Goal: Task Accomplishment & Management: Manage account settings

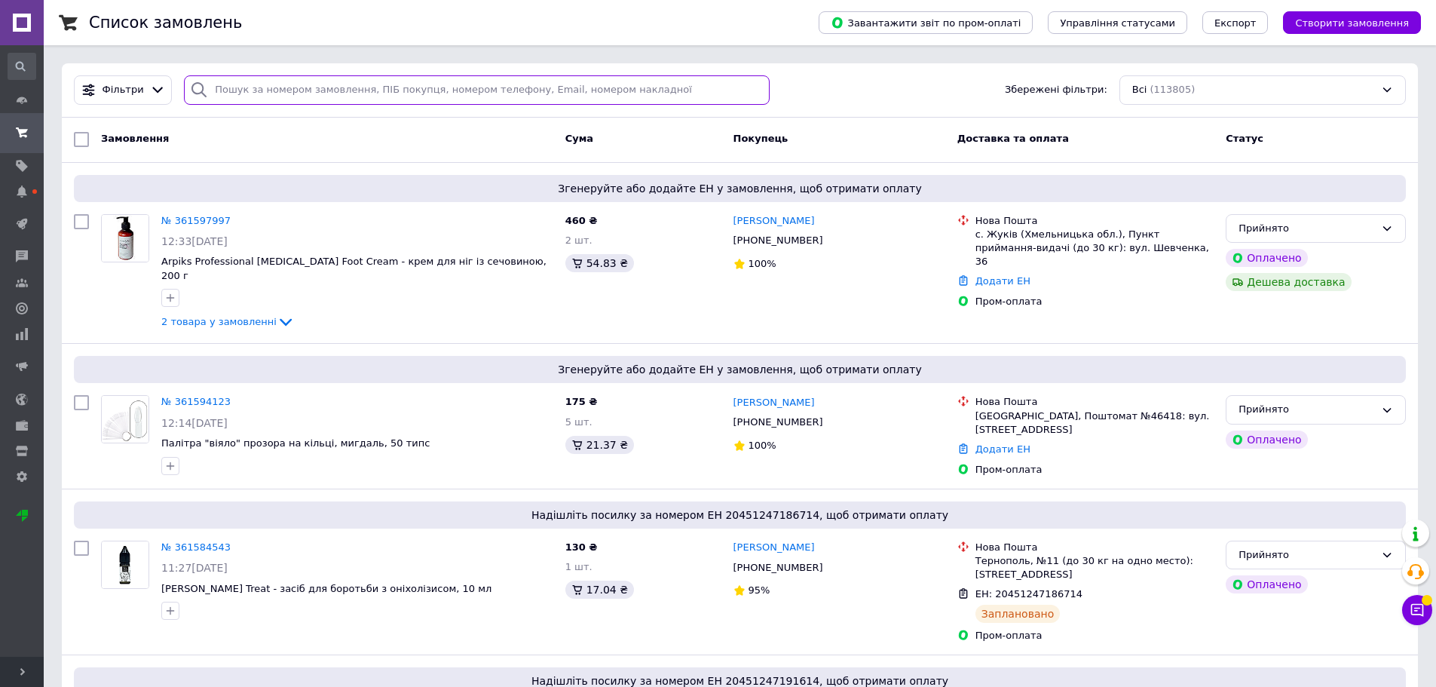
click at [348, 93] on input "search" at bounding box center [476, 89] width 585 height 29
paste input "[PHONE_NUMBER]"
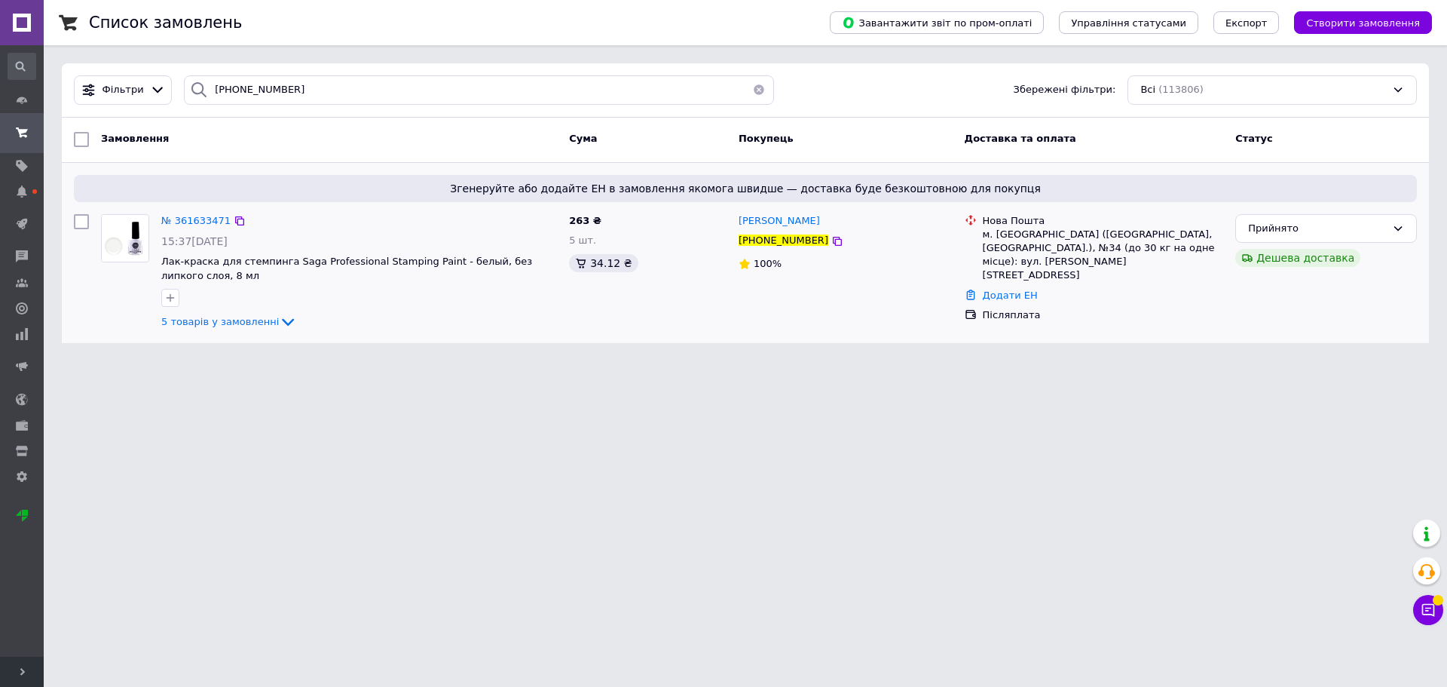
click at [255, 312] on div "№ 361633471 15:37, 12.09.2025 Лак-краска для стемпинга Saga Professional Stampi…" at bounding box center [359, 273] width 408 height 130
click at [240, 328] on div "5 товарів у замовленні" at bounding box center [359, 322] width 396 height 18
click at [241, 326] on span "5 товарів у замовленні" at bounding box center [220, 321] width 118 height 11
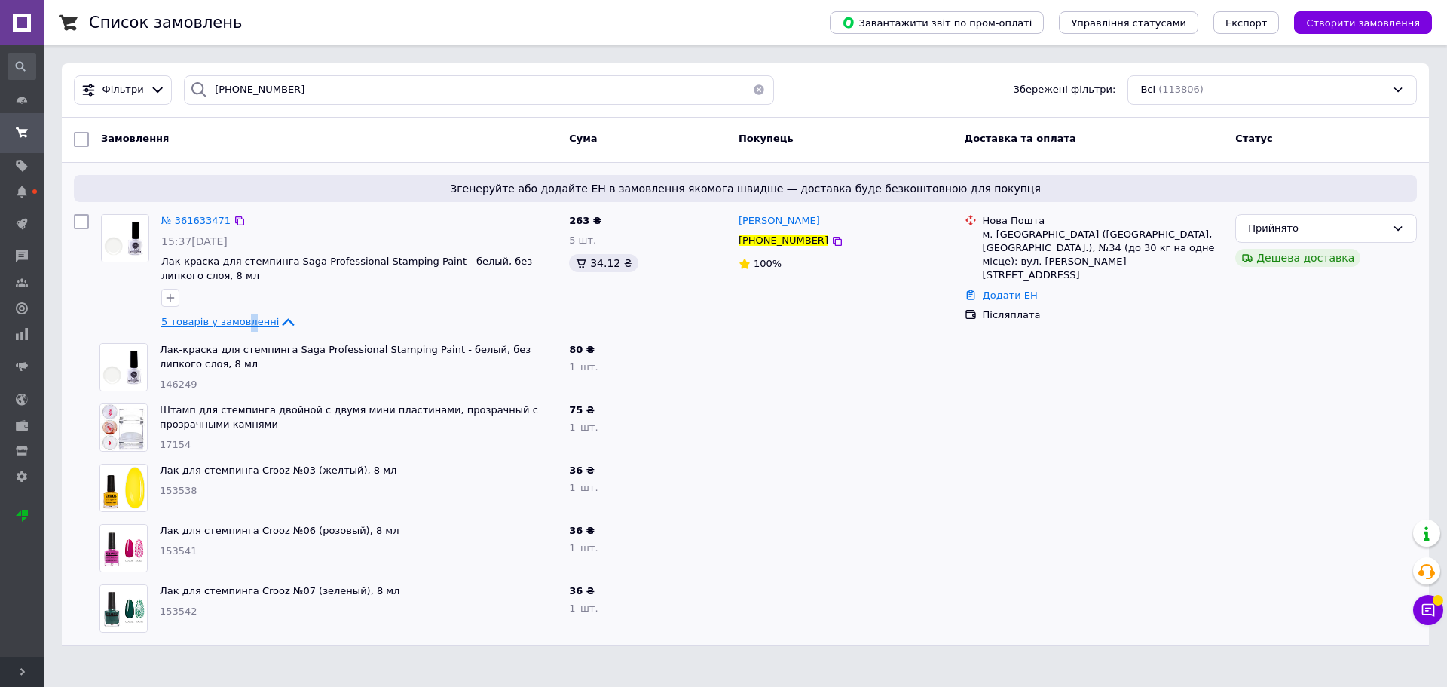
click at [242, 323] on span "5 товарів у замовленні" at bounding box center [220, 321] width 118 height 11
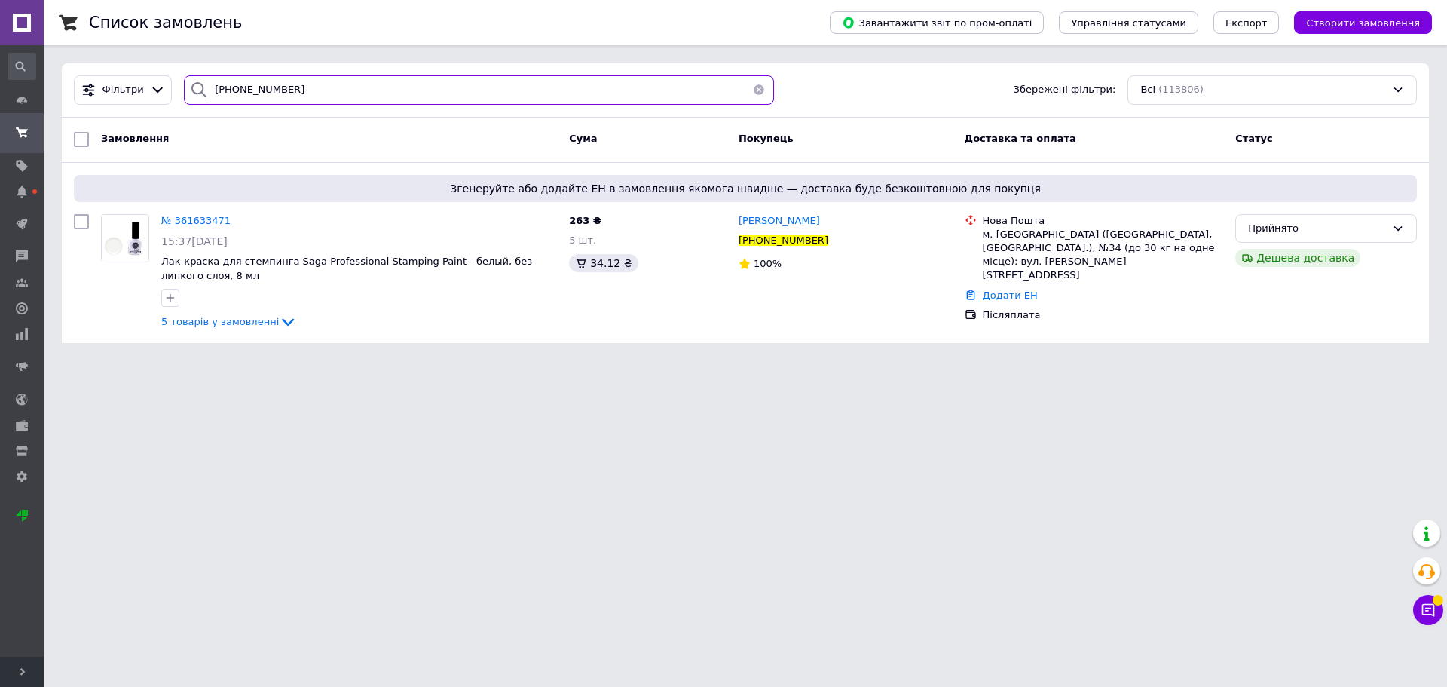
drag, startPoint x: 326, startPoint y: 99, endPoint x: 1, endPoint y: 84, distance: 326.0
click at [0, 77] on div "SalonPro - все для Вашої краси Ваш ID: 2138541 Сайт SalonPro - все для Вашої кр…" at bounding box center [723, 180] width 1447 height 361
paste input "85814006"
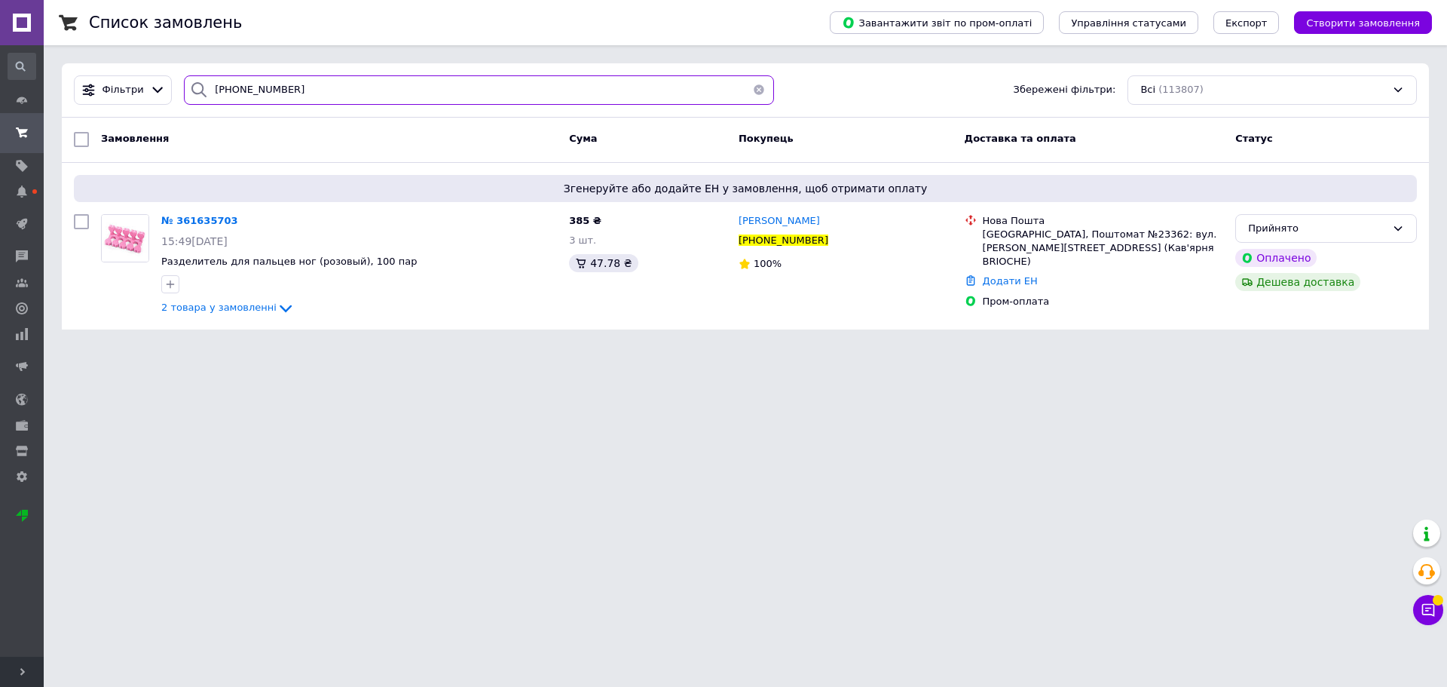
type input "[PHONE_NUMBER]"
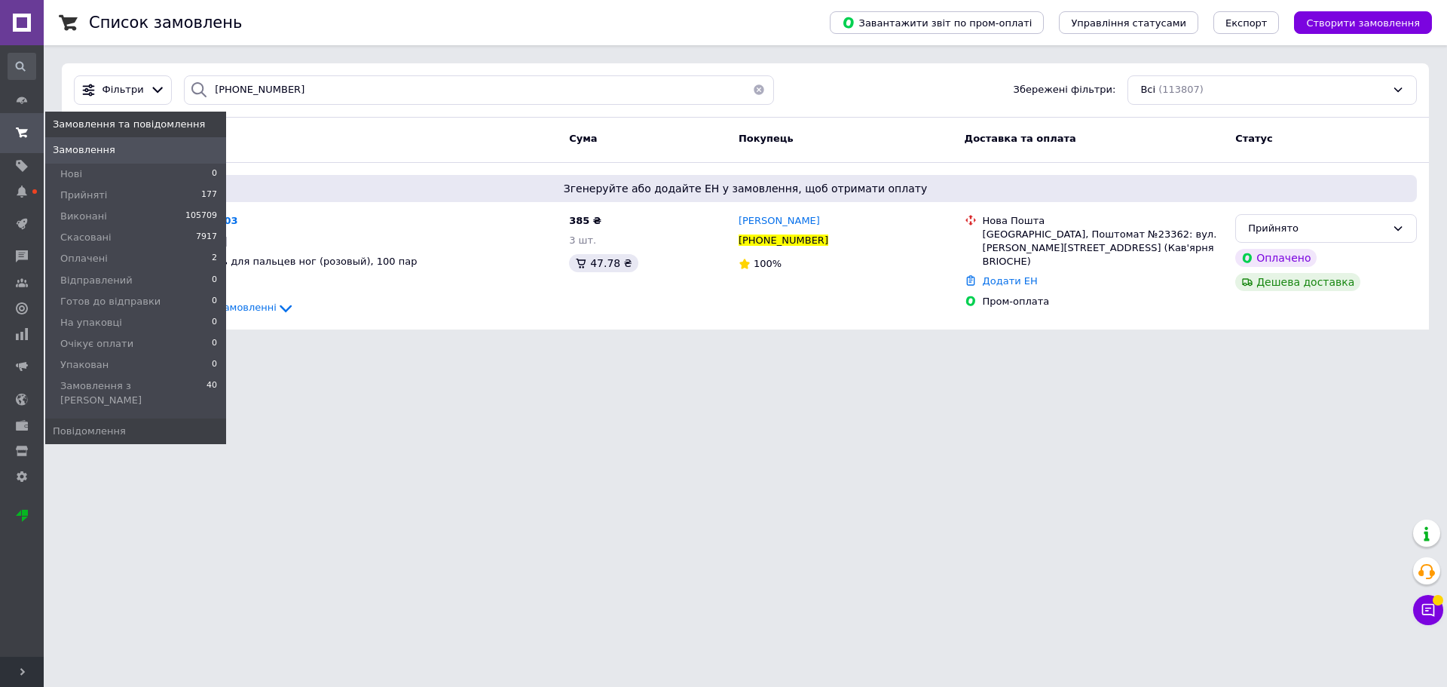
drag, startPoint x: 68, startPoint y: 148, endPoint x: 81, endPoint y: 60, distance: 89.2
click at [69, 147] on span "Замовлення" at bounding box center [84, 150] width 63 height 14
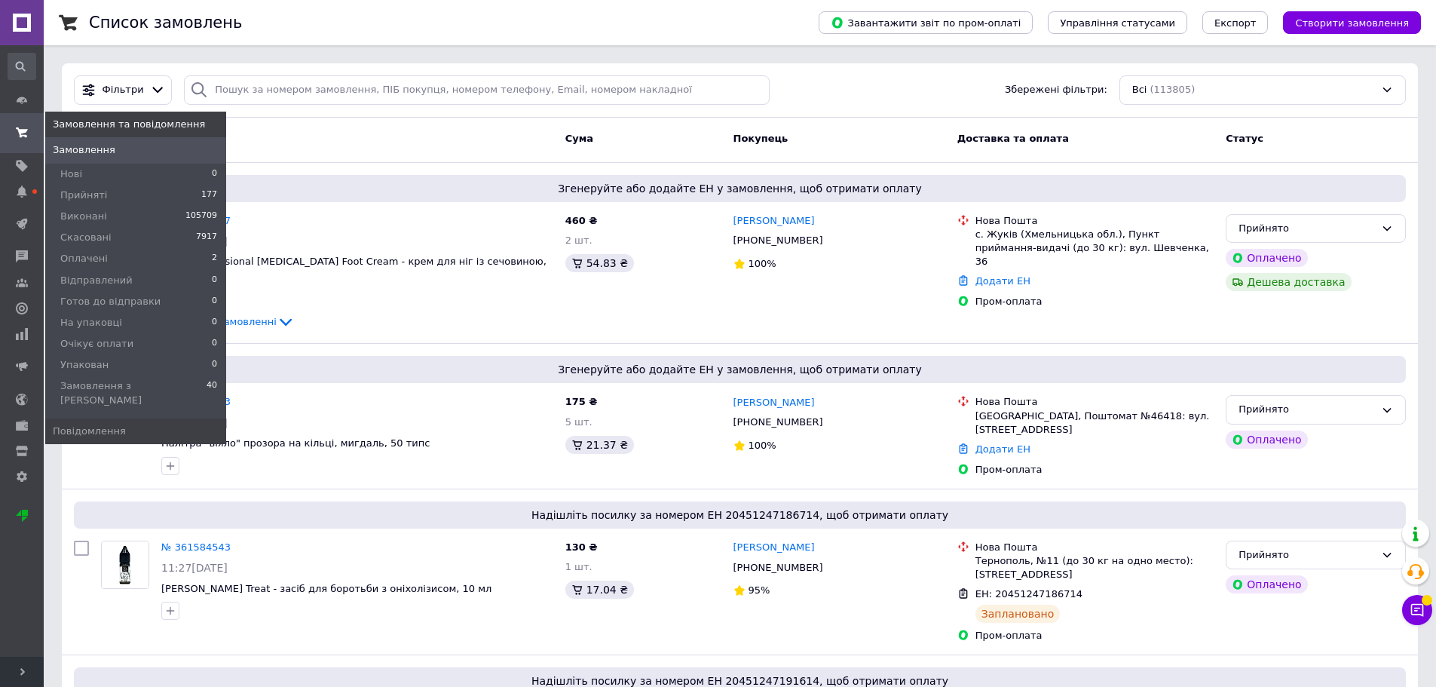
drag, startPoint x: 0, startPoint y: 0, endPoint x: 96, endPoint y: 8, distance: 96.8
click at [19, 127] on icon at bounding box center [22, 133] width 12 height 12
click at [51, 148] on span "Замовлення" at bounding box center [135, 150] width 181 height 14
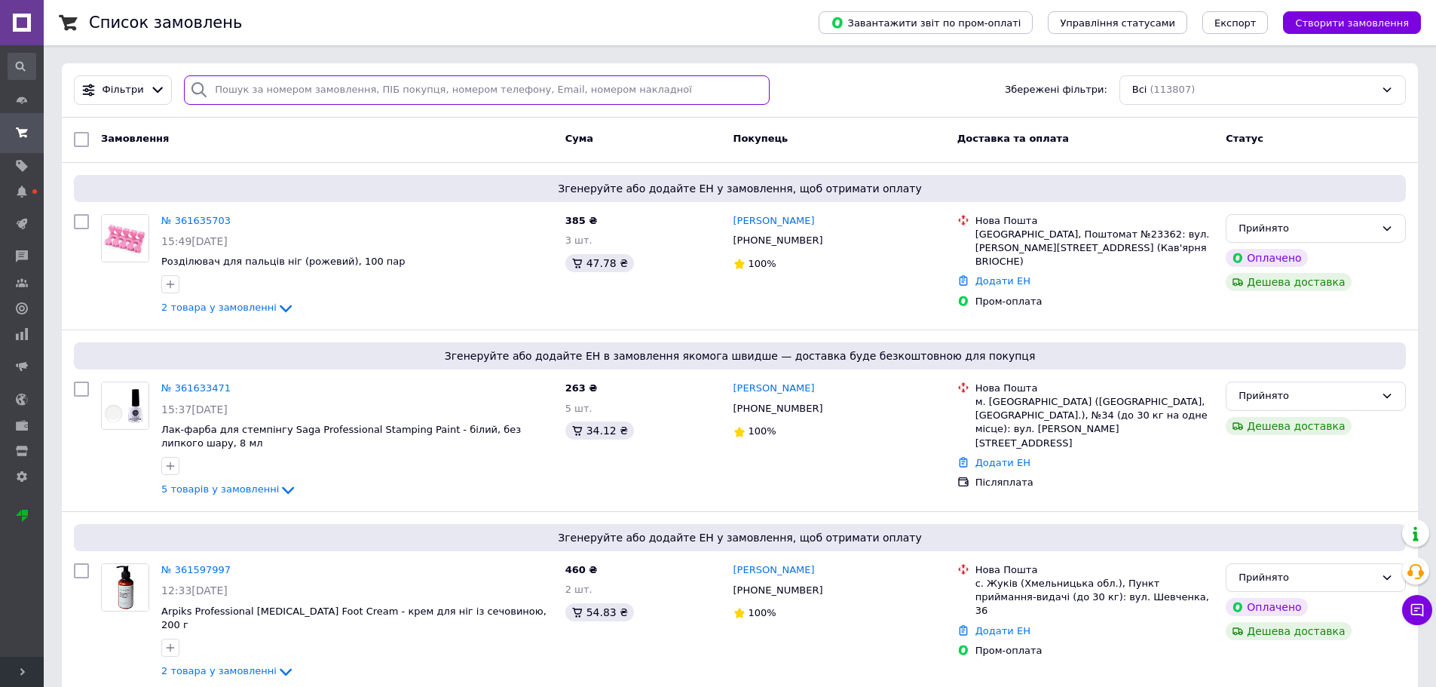
click at [320, 84] on input "search" at bounding box center [476, 89] width 585 height 29
paste input "[PHONE_NUMBER]"
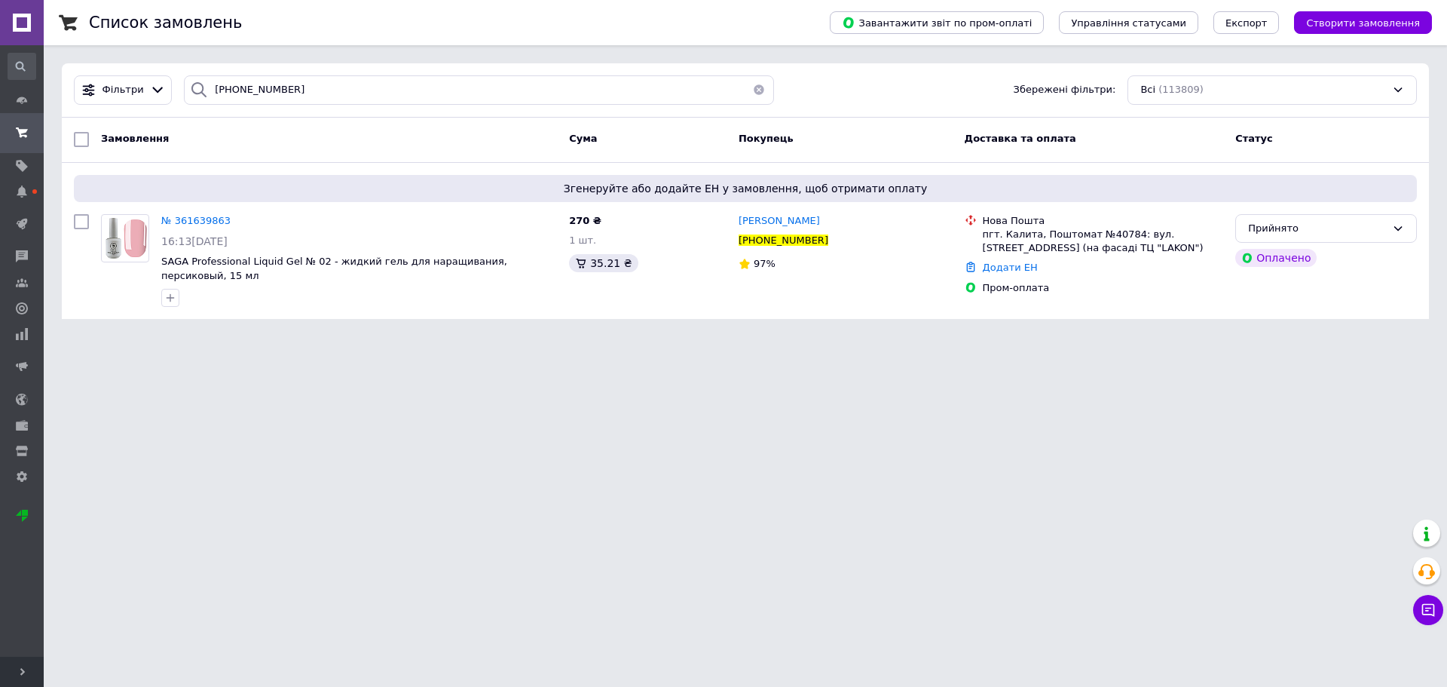
drag, startPoint x: 275, startPoint y: 452, endPoint x: 280, endPoint y: 440, distance: 12.2
click at [280, 337] on html "SalonPro - все для Вашої краси Ваш ID: 2138541 Сайт SalonPro - все для Вашої кр…" at bounding box center [723, 168] width 1447 height 337
drag, startPoint x: 229, startPoint y: 69, endPoint x: 0, endPoint y: 52, distance: 229.8
click at [0, 52] on div "SalonPro - все для Вашої краси Ваш ID: 2138541 Сайт SalonPro - все для Вашої кр…" at bounding box center [723, 168] width 1447 height 337
paste input "635065998"
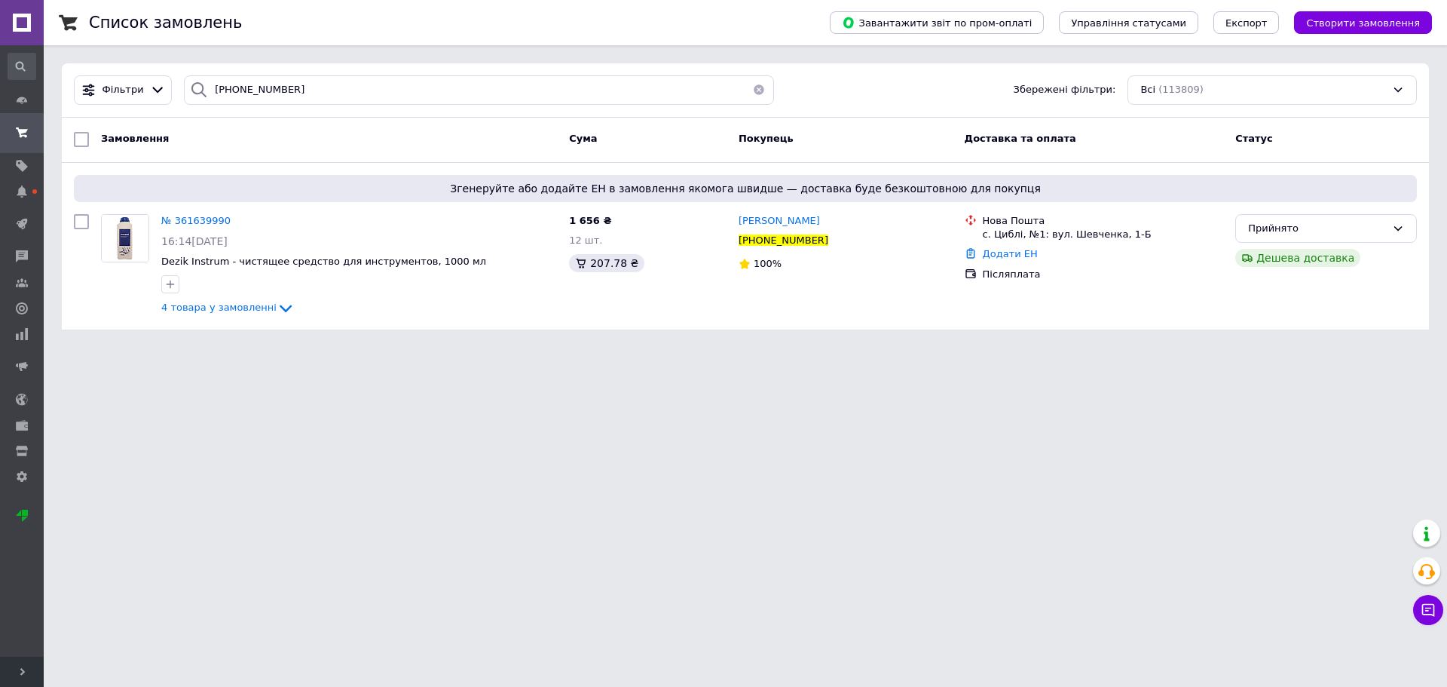
drag, startPoint x: 417, startPoint y: 407, endPoint x: 734, endPoint y: 672, distance: 413.7
click at [418, 348] on html "SalonPro - все для Вашої краси Ваш ID: 2138541 Сайт SalonPro - все для Вашої кр…" at bounding box center [723, 174] width 1447 height 348
drag, startPoint x: 311, startPoint y: 92, endPoint x: 80, endPoint y: 68, distance: 232.7
click at [80, 68] on div "Фільтри [PHONE_NUMBER] Збережені фільтри: Всі (113809)" at bounding box center [745, 90] width 1367 height 54
paste input "987217960"
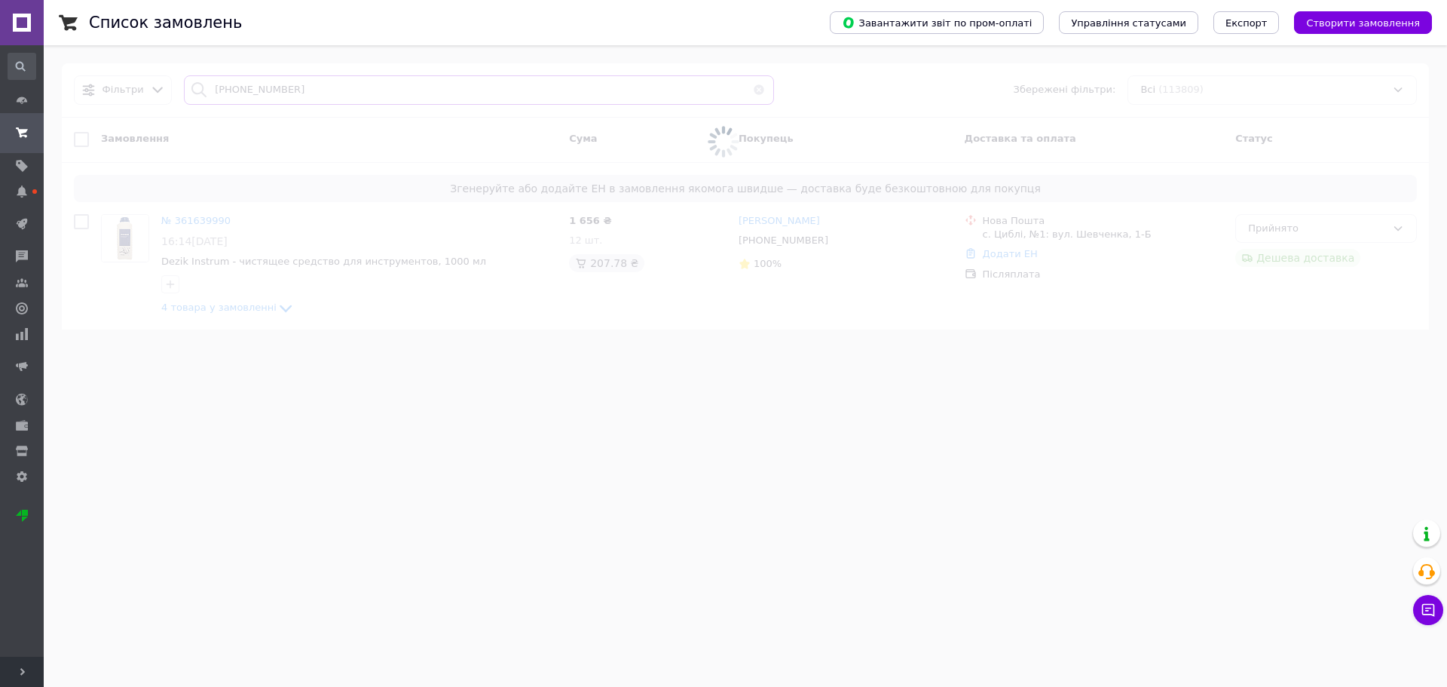
type input "[PHONE_NUMBER]"
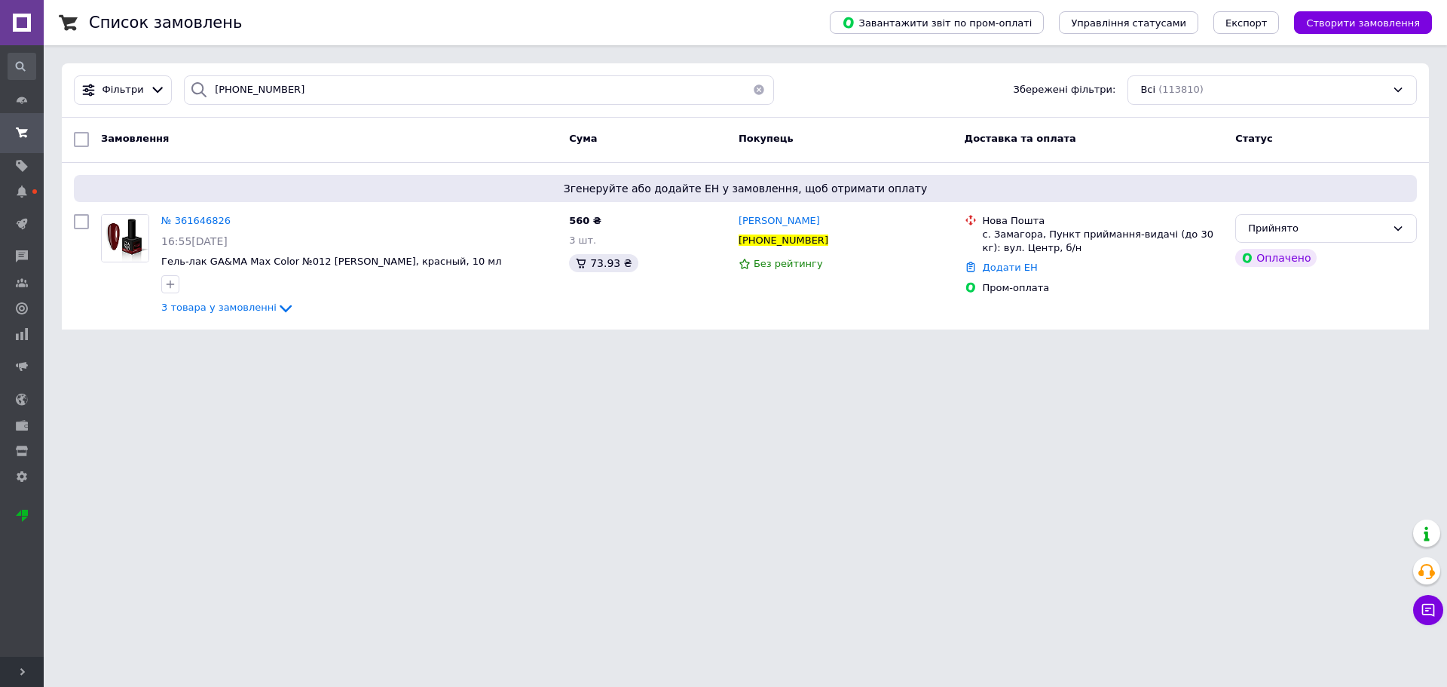
click at [373, 348] on html "SalonPro - все для Вашої краси Ваш ID: 2138541 Сайт SalonPro - все для Вашої кр…" at bounding box center [723, 174] width 1447 height 348
click at [347, 348] on html "SalonPro - все для Вашої краси Ваш ID: 2138541 Сайт SalonPro - все для Вашої кр…" at bounding box center [723, 174] width 1447 height 348
